Goal: Transaction & Acquisition: Purchase product/service

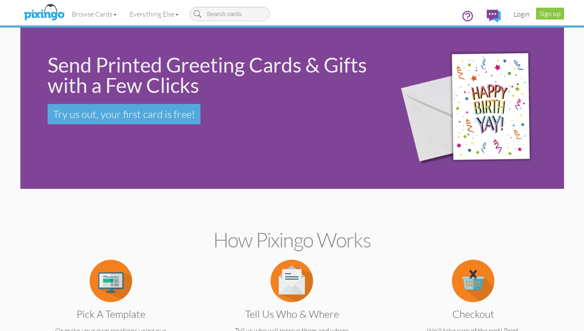
click at [528, 16] on link "Login" at bounding box center [521, 13] width 29 height 21
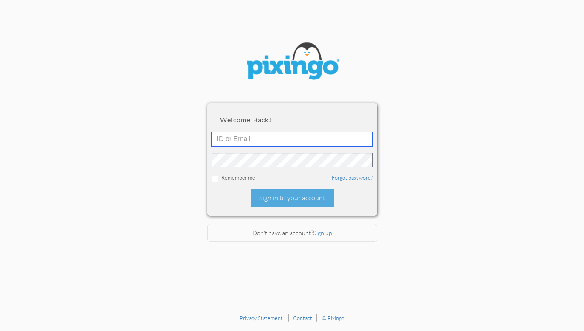
type input "R8065"
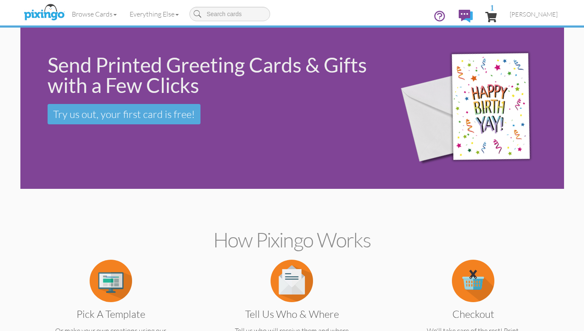
click at [486, 11] on link "1" at bounding box center [491, 15] width 11 height 25
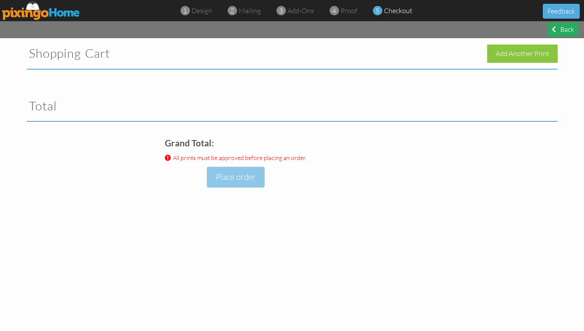
click at [568, 28] on div "Back" at bounding box center [563, 30] width 31 height 14
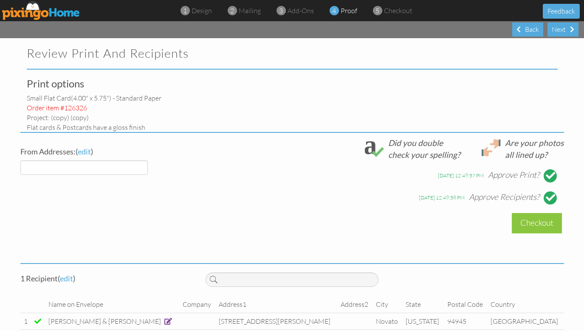
select select "object:620"
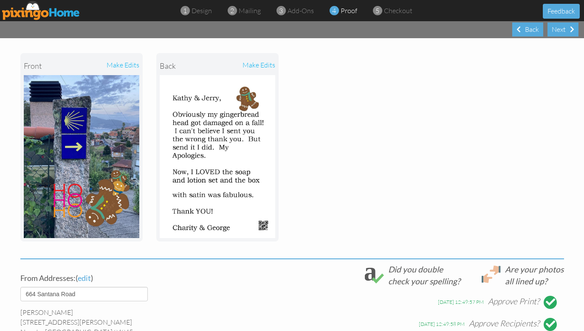
scroll to position [95, 0]
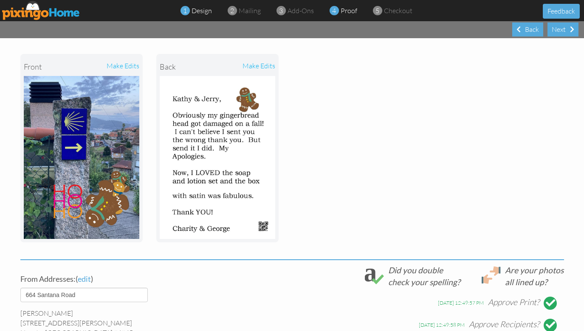
click at [182, 13] on span at bounding box center [185, 11] width 9 height 17
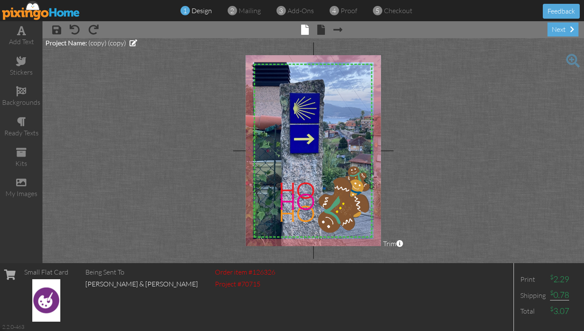
click at [32, 13] on img at bounding box center [41, 10] width 78 height 19
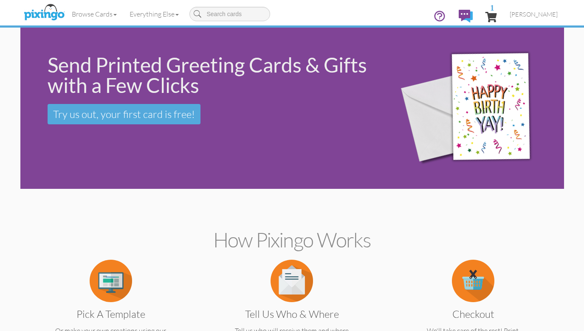
click at [101, 282] on img at bounding box center [111, 281] width 42 height 42
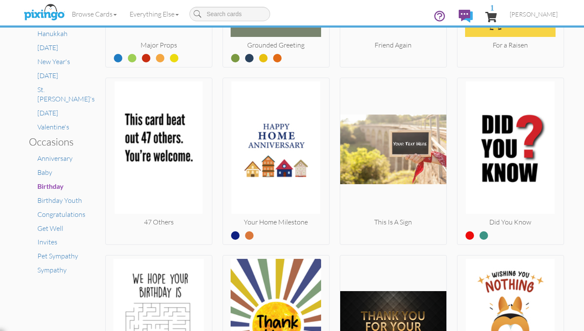
scroll to position [461, 0]
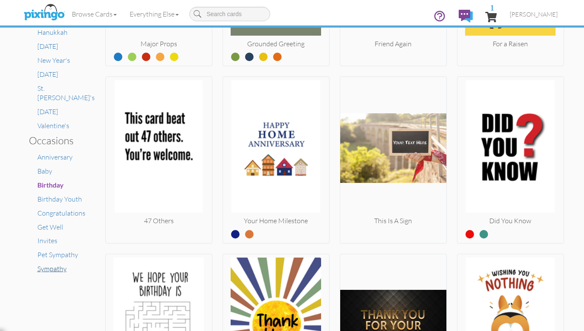
click at [57, 265] on span "Sympathy" at bounding box center [51, 269] width 29 height 8
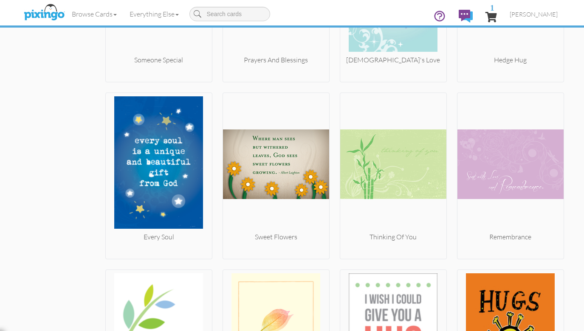
scroll to position [1133, 0]
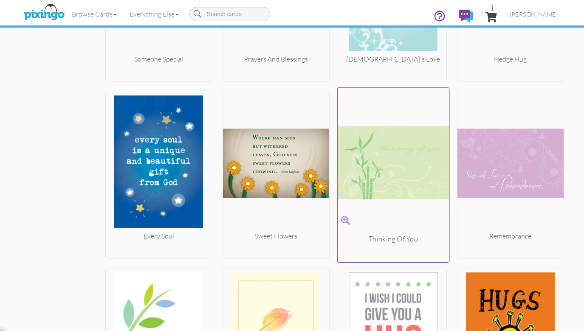
click at [401, 245] on div at bounding box center [393, 253] width 112 height 16
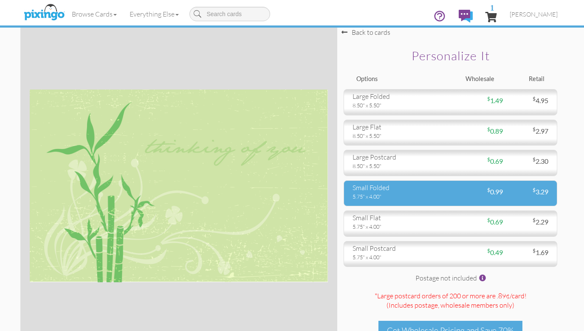
click at [417, 195] on div "5.75" x 4.00"" at bounding box center [399, 197] width 92 height 8
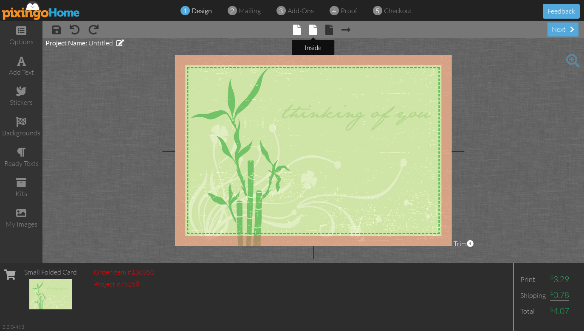
click at [314, 32] on span at bounding box center [313, 30] width 8 height 10
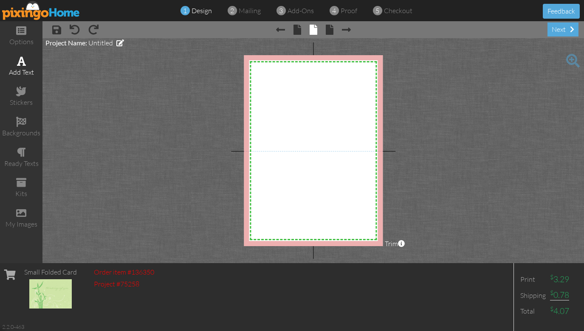
click at [36, 69] on div "add text" at bounding box center [21, 73] width 42 height 10
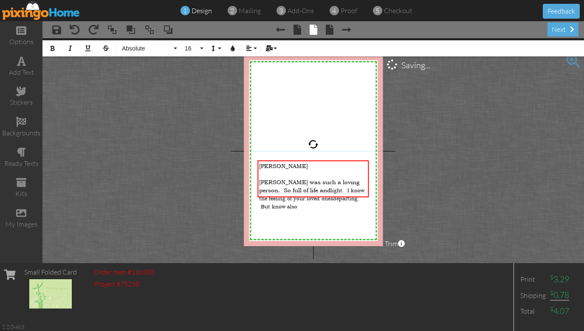
scroll to position [0, 1]
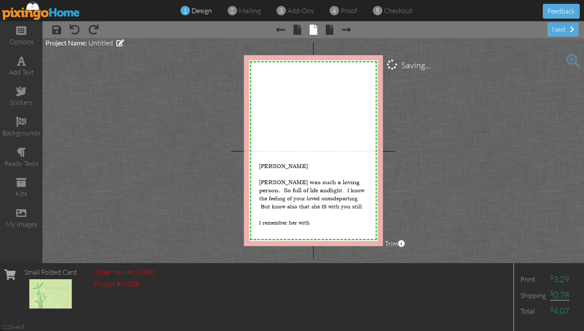
click at [195, 162] on project-studio-wrapper "X X X X X X X X X X X X X X X X X X X X X X X X X X X X X X X X X X X X X X X X…" at bounding box center [313, 150] width 542 height 225
click at [307, 220] on span "I remember her with" at bounding box center [284, 223] width 51 height 7
click at [314, 212] on div "[PERSON_NAME] was such a loving person. So full of life and light. I know the f…" at bounding box center [313, 194] width 108 height 65
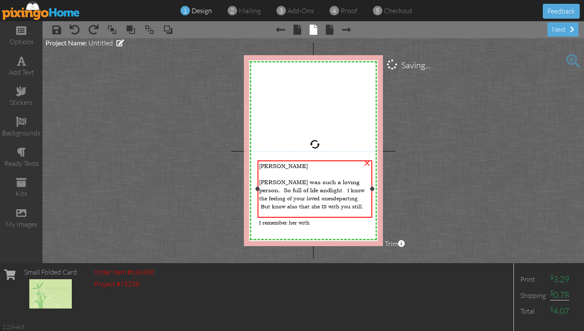
click at [372, 189] on div at bounding box center [372, 189] width 4 height 4
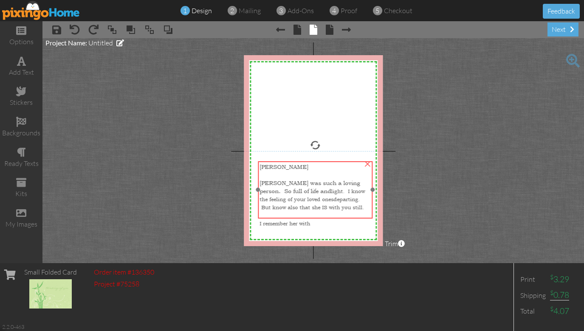
click at [258, 187] on div at bounding box center [315, 190] width 119 height 62
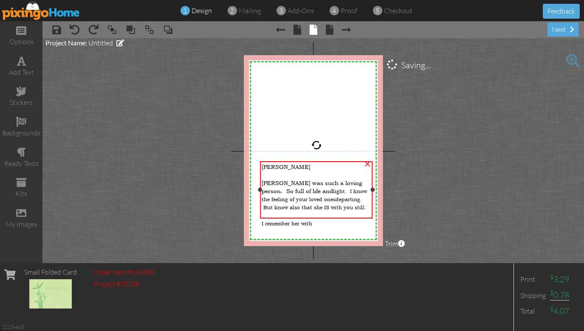
click at [260, 190] on div at bounding box center [260, 190] width 4 height 4
drag, startPoint x: 260, startPoint y: 190, endPoint x: 255, endPoint y: 188, distance: 5.7
click at [255, 188] on div at bounding box center [257, 190] width 4 height 4
click at [316, 219] on div at bounding box center [314, 190] width 121 height 62
click at [314, 214] on div "[PERSON_NAME] was such a loving person. So full of life and light. I know the f…" at bounding box center [314, 195] width 113 height 65
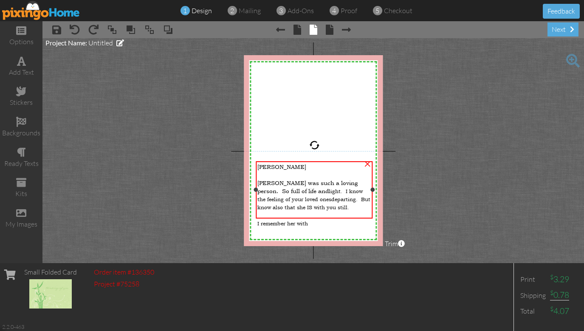
click at [314, 204] on div "[PERSON_NAME] was such a loving person. So full of life and light. I know the f…" at bounding box center [314, 195] width 113 height 65
click at [331, 196] on span "departing" at bounding box center [343, 199] width 25 height 7
click at [311, 172] on div "[PERSON_NAME] was such a loving person. So full of life and light. I know the f…" at bounding box center [314, 195] width 113 height 65
click at [315, 212] on div "[PERSON_NAME] was such a loving person. So full of life and light. I know the f…" at bounding box center [314, 195] width 113 height 65
click at [269, 164] on span "[PERSON_NAME]" at bounding box center [282, 167] width 49 height 8
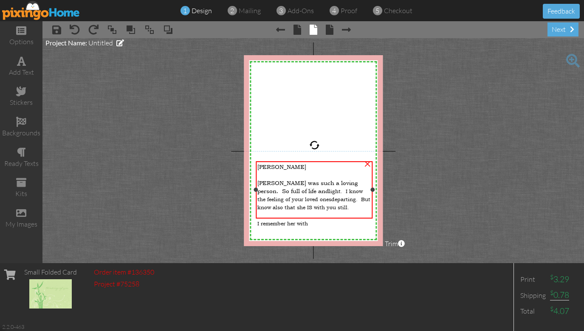
click at [313, 218] on div "[PERSON_NAME] was such a loving person. So full of life and light. I know the f…" at bounding box center [314, 195] width 117 height 68
click at [316, 212] on div "[PERSON_NAME] was such a loving person. So full of life and light. I know the f…" at bounding box center [314, 195] width 113 height 65
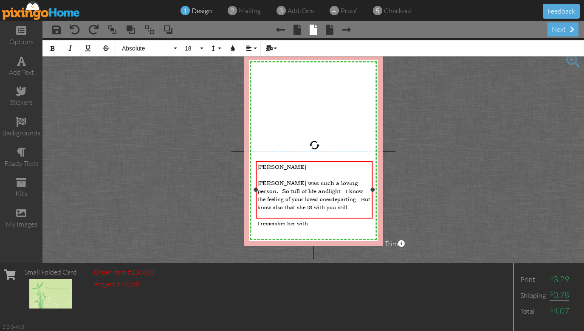
click at [316, 212] on div "[PERSON_NAME] was such a loving person. So full of life and light. I know the f…" at bounding box center [314, 195] width 113 height 65
click at [312, 213] on div "[PERSON_NAME] was such a loving person. So full of life and light. I know the f…" at bounding box center [314, 195] width 113 height 65
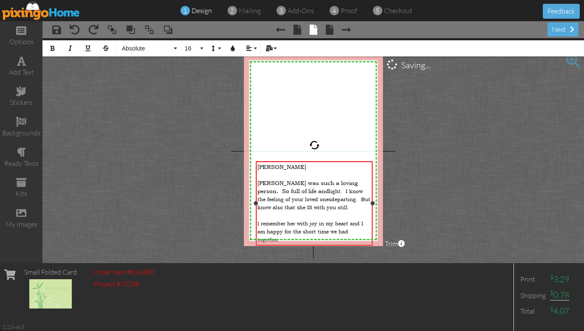
click at [317, 161] on div at bounding box center [314, 203] width 121 height 89
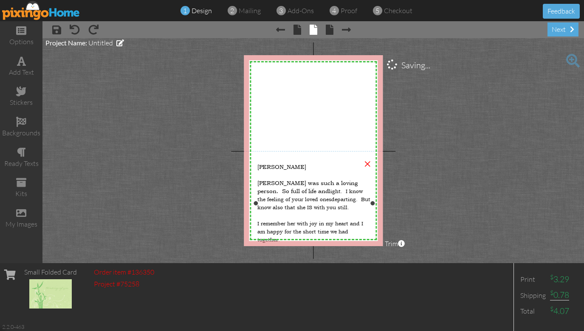
click at [311, 176] on div "[PERSON_NAME] was such a loving person. So full of life and light. I know the f…" at bounding box center [314, 211] width 113 height 97
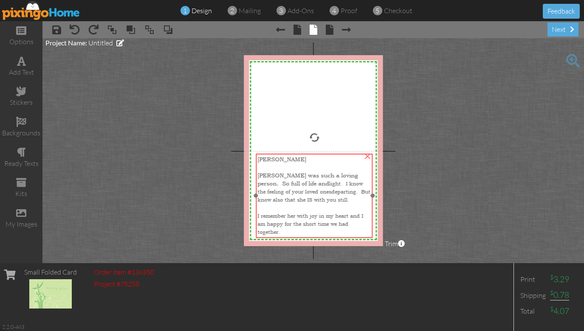
drag, startPoint x: 314, startPoint y: 162, endPoint x: 314, endPoint y: 154, distance: 7.6
click at [314, 154] on div "[PERSON_NAME] was such a loving person. So full of life and light. I know the f…" at bounding box center [314, 204] width 117 height 100
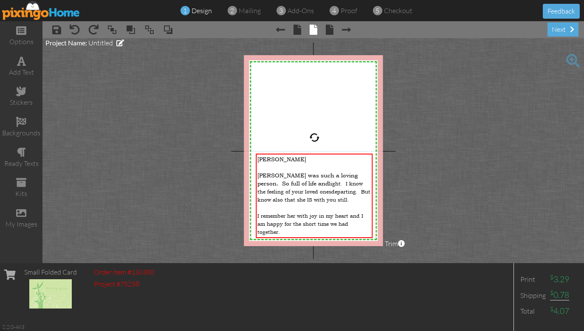
click at [449, 148] on project-studio-wrapper "X X X X X X X X X X X X X X X X X X X X X X X X X X X X X X X X X X X X X X X X…" at bounding box center [313, 150] width 542 height 225
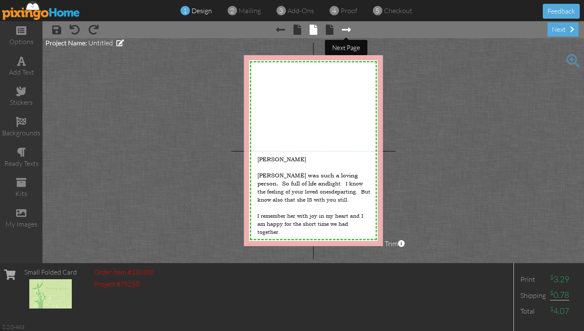
click at [346, 27] on span at bounding box center [346, 30] width 9 height 10
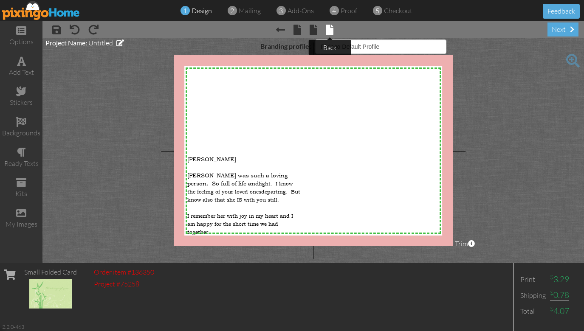
select select "object:2197"
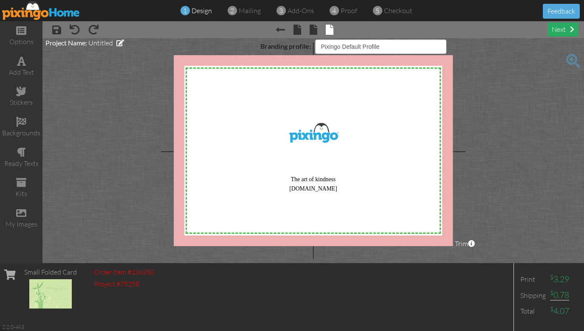
click at [566, 31] on div "next" at bounding box center [563, 30] width 31 height 14
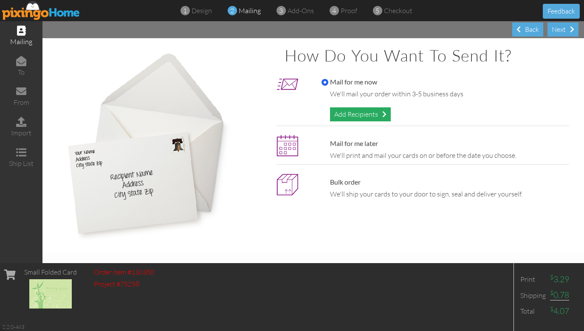
click at [374, 112] on div "Add Recipients" at bounding box center [360, 115] width 61 height 14
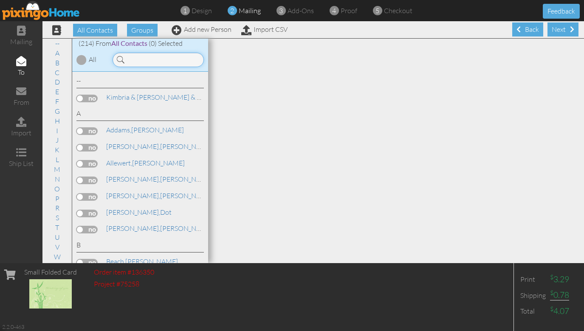
click at [182, 56] on input at bounding box center [158, 60] width 91 height 14
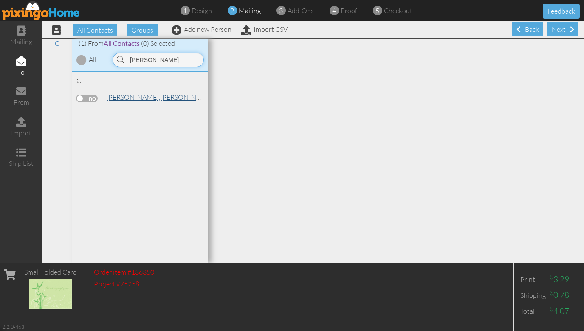
type input "[PERSON_NAME]"
click at [138, 96] on link "[PERSON_NAME]" at bounding box center [159, 97] width 108 height 10
click at [79, 97] on label at bounding box center [86, 99] width 21 height 8
click at [0, 0] on input "checkbox" at bounding box center [0, 0] width 0 height 0
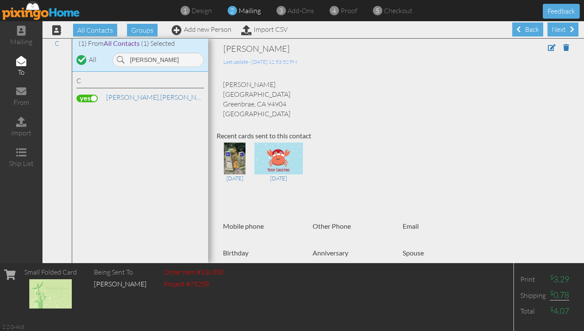
click at [240, 91] on div "[PERSON_NAME] [STREET_ADDRESS] [GEOGRAPHIC_DATA], CA 94904 [GEOGRAPHIC_DATA]" at bounding box center [396, 99] width 359 height 39
click at [242, 100] on div "[PERSON_NAME] [STREET_ADDRESS] [GEOGRAPHIC_DATA], CA 94904 [GEOGRAPHIC_DATA]" at bounding box center [396, 99] width 359 height 39
click at [552, 46] on span at bounding box center [552, 47] width 8 height 7
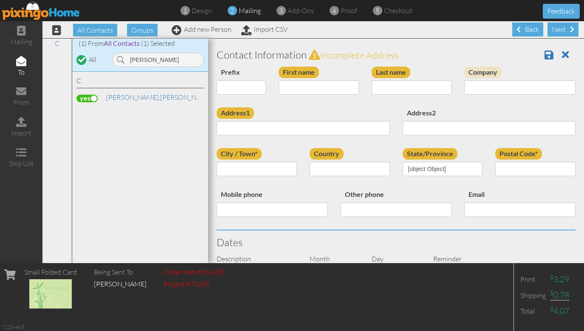
type input "[PERSON_NAME]"
type input "[GEOGRAPHIC_DATA]"
type input "Greenbrae"
type input "94904"
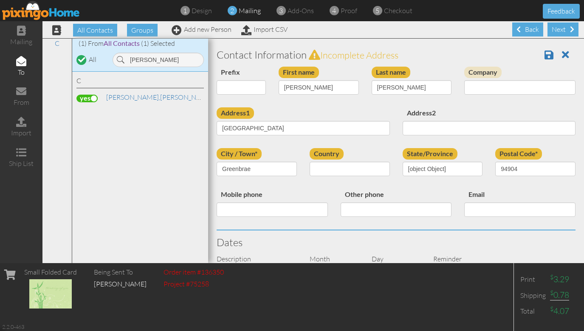
select select "object:3045"
select select "object:3290"
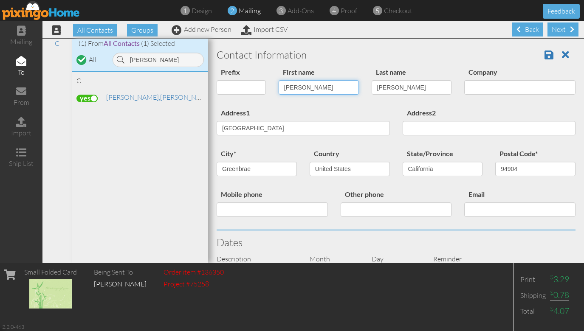
drag, startPoint x: 300, startPoint y: 89, endPoint x: 281, endPoint y: 89, distance: 19.1
click at [281, 89] on input "[PERSON_NAME]" at bounding box center [319, 87] width 80 height 14
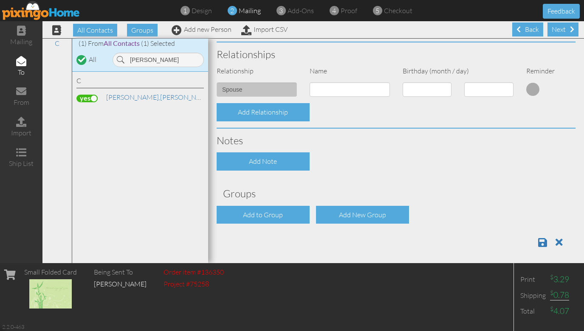
scroll to position [295, 0]
type input "[PERSON_NAME]"
click at [538, 238] on span at bounding box center [542, 243] width 9 height 10
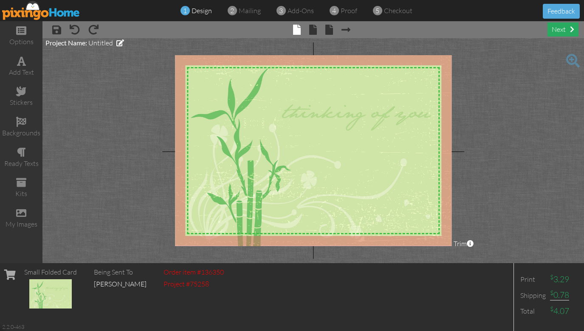
click at [565, 28] on div "next" at bounding box center [563, 30] width 31 height 14
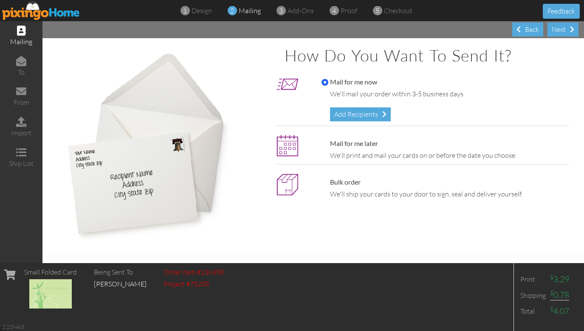
click at [375, 87] on div "Mail for me now We'll mail your order within 3-5 business days Add Recipients" at bounding box center [443, 99] width 256 height 44
click at [372, 84] on label "Mail for me now" at bounding box center [350, 82] width 56 height 10
click at [329, 84] on input "Mail for me now" at bounding box center [325, 82] width 7 height 7
click at [564, 28] on div "Next" at bounding box center [563, 30] width 31 height 14
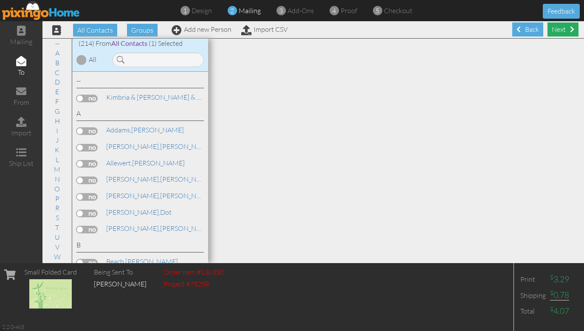
click at [558, 30] on div "Next" at bounding box center [563, 30] width 31 height 14
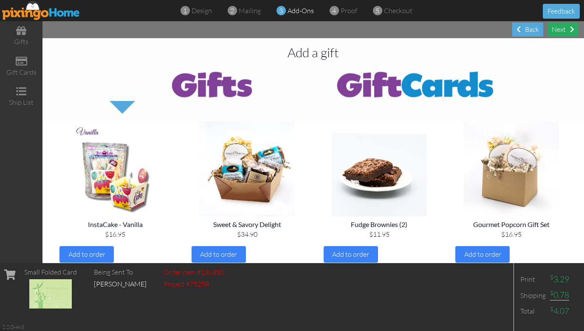
click at [561, 28] on div "Next" at bounding box center [563, 30] width 31 height 14
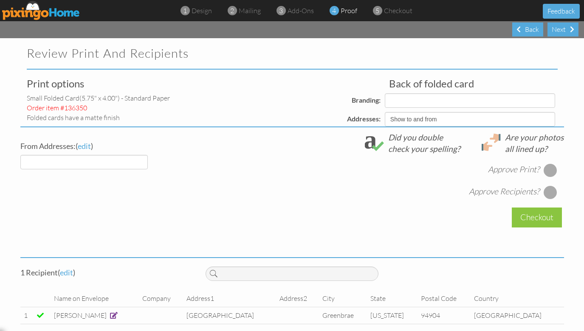
select select "object:1002"
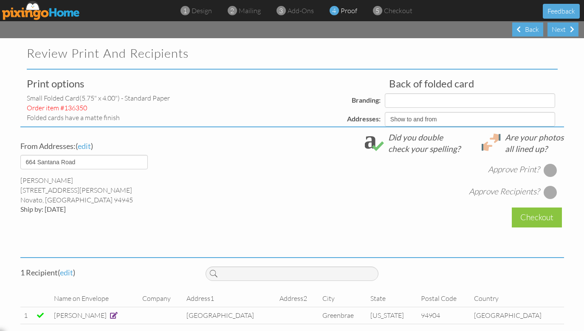
select select "object:1004"
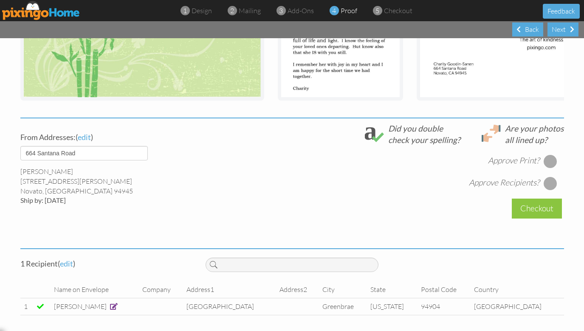
scroll to position [231, 0]
click at [550, 160] on div at bounding box center [551, 162] width 14 height 14
click at [550, 161] on div at bounding box center [550, 161] width 9 height 9
click at [550, 161] on div at bounding box center [551, 162] width 14 height 14
click at [551, 181] on div at bounding box center [551, 184] width 14 height 14
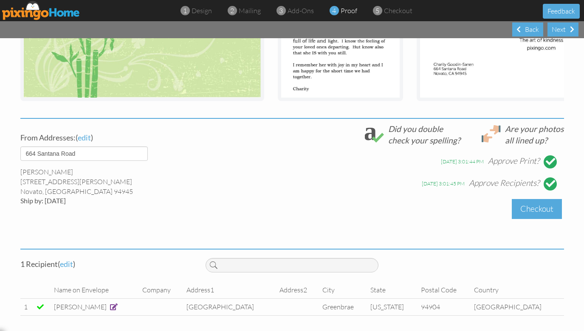
click at [544, 205] on div "Checkout" at bounding box center [537, 209] width 50 height 20
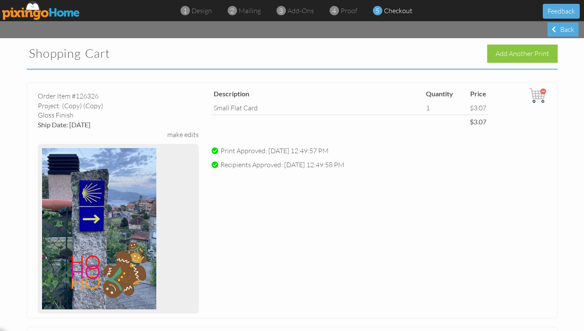
click at [544, 91] on img at bounding box center [538, 95] width 17 height 17
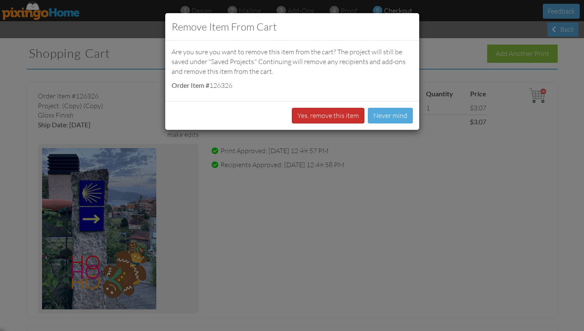
click at [359, 116] on button "Yes, remove this item" at bounding box center [328, 116] width 73 height 16
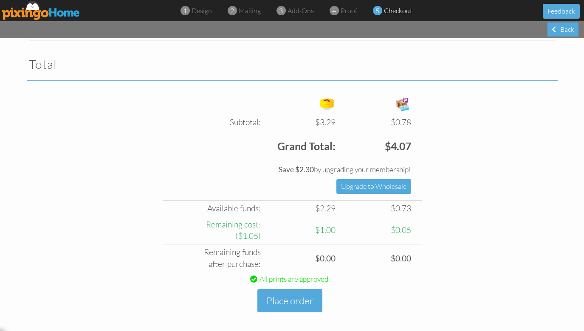
scroll to position [269, 0]
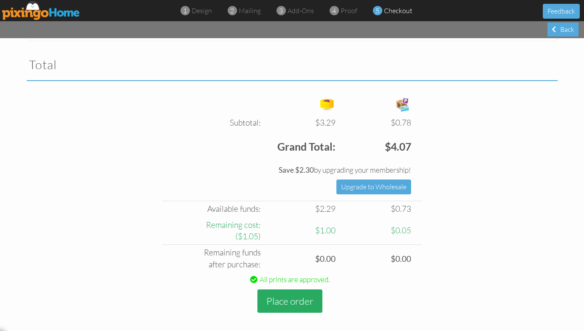
click at [300, 291] on button "Place order" at bounding box center [290, 301] width 65 height 23
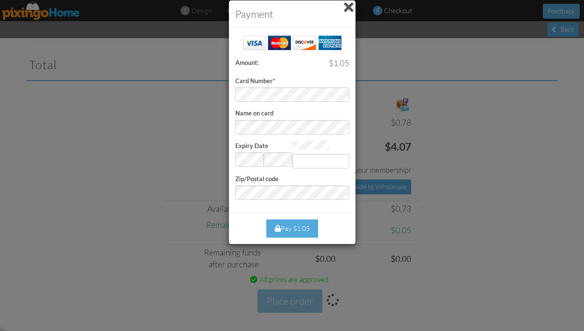
click at [298, 225] on div "Pay $1.05" at bounding box center [292, 229] width 52 height 18
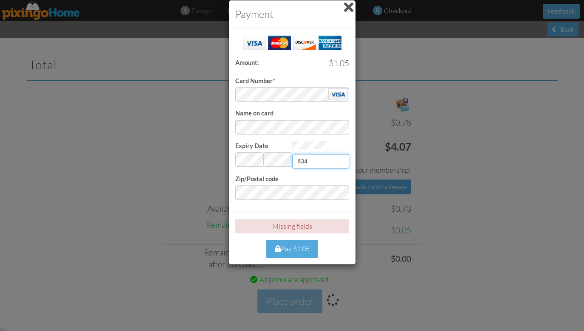
type input "634"
click at [303, 244] on div "Pay $1.05" at bounding box center [292, 249] width 52 height 18
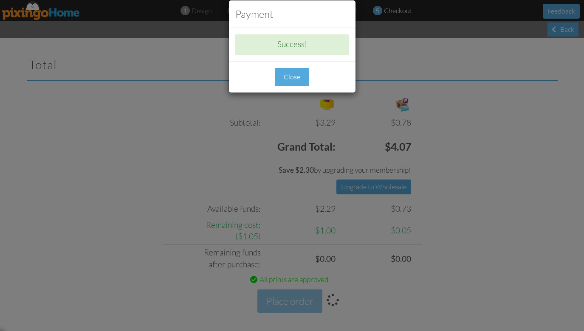
click at [297, 74] on div "Close" at bounding box center [292, 77] width 34 height 18
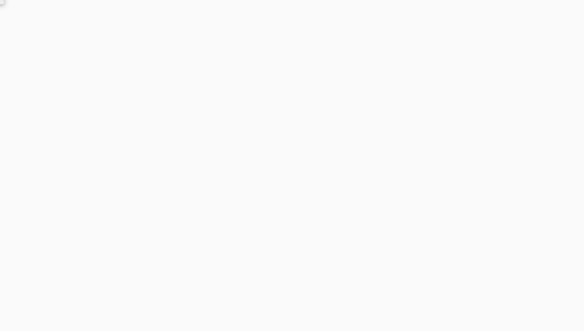
click at [0, 0] on thank-you at bounding box center [0, 0] width 0 height 0
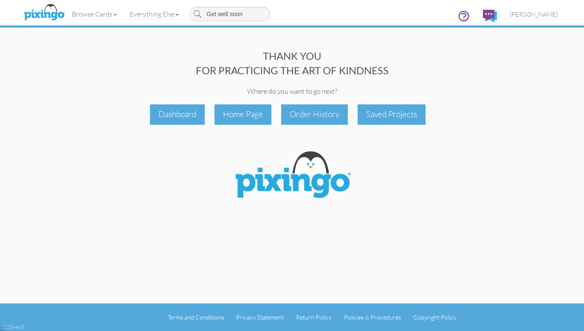
type input "Get well soon"
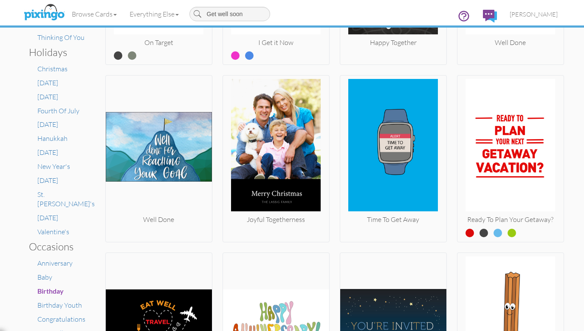
scroll to position [363, 0]
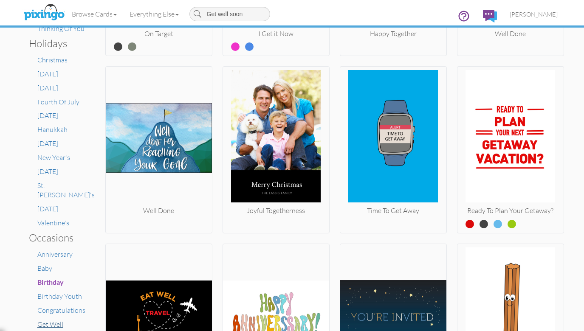
click at [57, 320] on span "Get Well" at bounding box center [50, 324] width 26 height 8
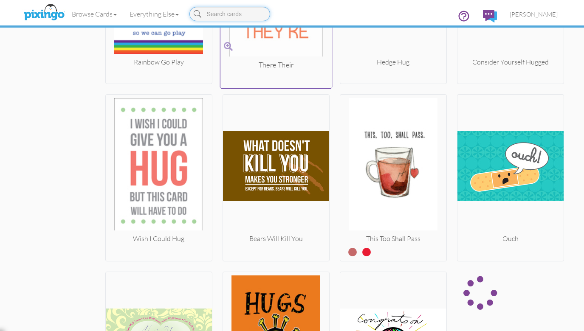
scroll to position [954, 0]
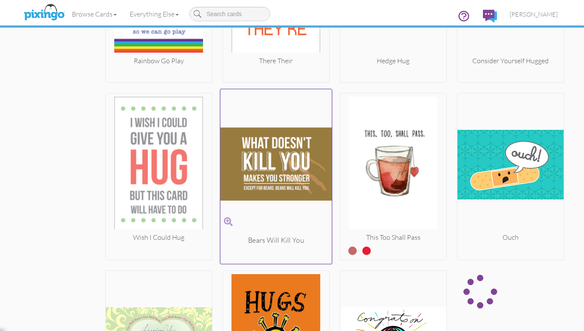
click at [281, 222] on img at bounding box center [276, 164] width 112 height 143
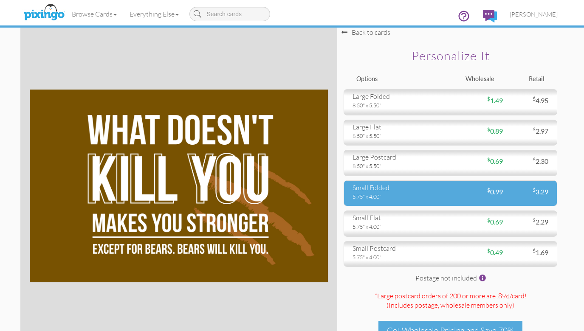
click at [367, 187] on div "small folded" at bounding box center [399, 188] width 92 height 10
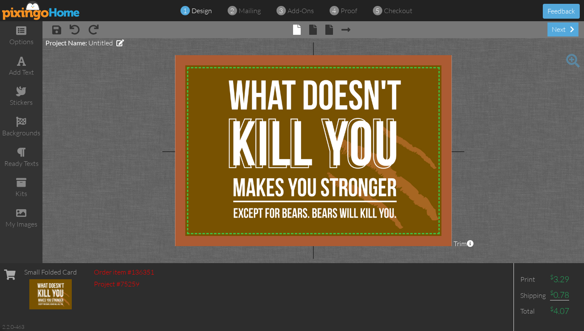
click at [317, 34] on span "× back" at bounding box center [325, 30] width 16 height 14
click at [314, 29] on span at bounding box center [313, 30] width 8 height 10
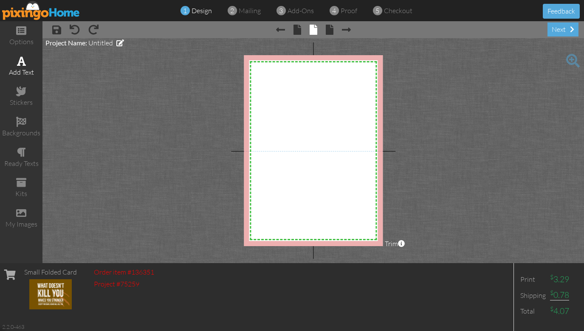
click at [22, 65] on span at bounding box center [21, 61] width 9 height 10
